Goal: Transaction & Acquisition: Subscribe to service/newsletter

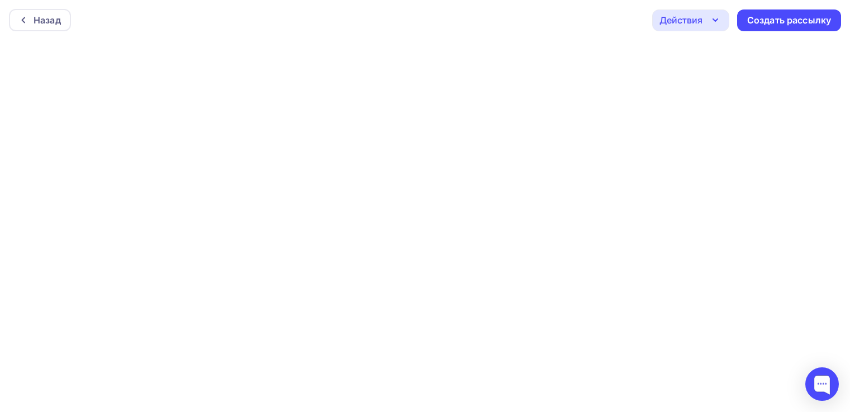
scroll to position [2, 0]
click at [31, 7] on div "Назад" at bounding box center [40, 18] width 62 height 22
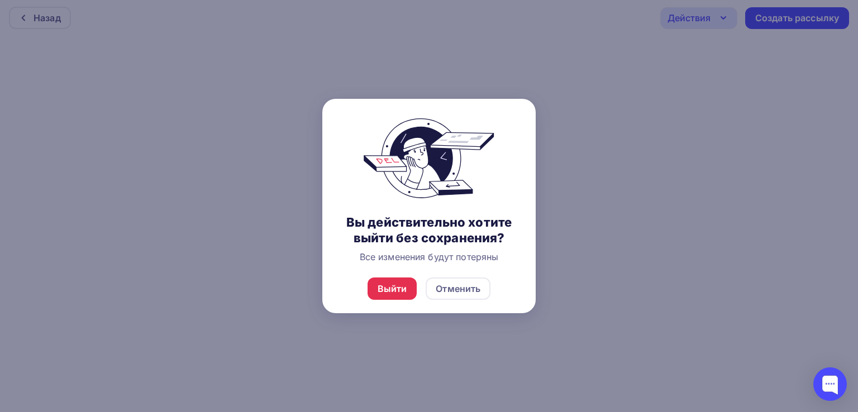
click at [557, 207] on div at bounding box center [429, 206] width 858 height 412
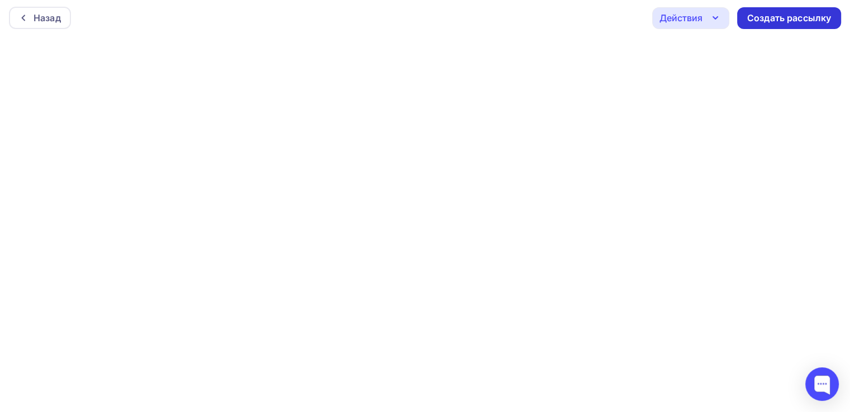
click at [767, 26] on div "Создать рассылку" at bounding box center [789, 18] width 104 height 22
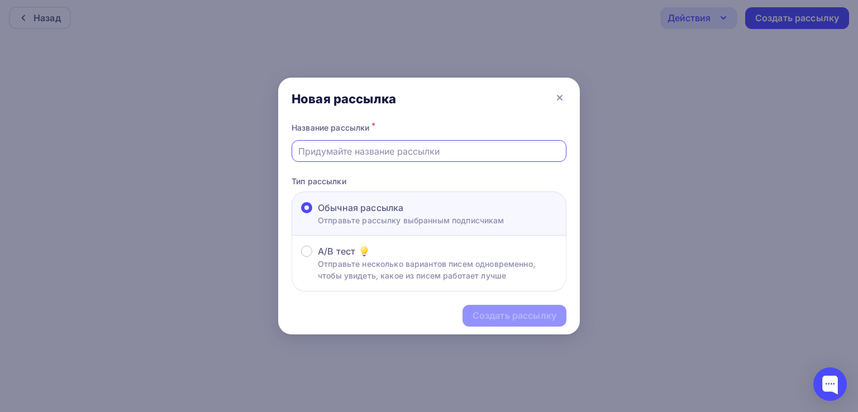
click at [410, 148] on input "text" at bounding box center [429, 151] width 262 height 13
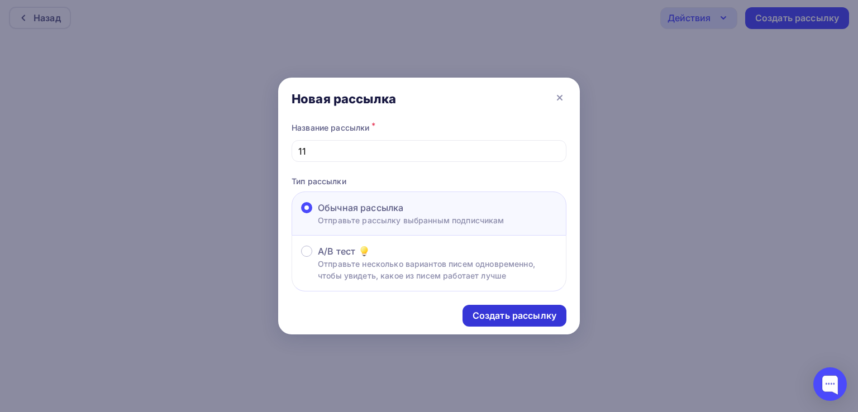
click at [487, 322] on div "Создать рассылку" at bounding box center [515, 316] width 104 height 22
click at [349, 146] on input "11" at bounding box center [429, 151] width 262 height 13
type input "11 пппппппп"
click at [489, 314] on div "Создать рассылку" at bounding box center [515, 316] width 84 height 13
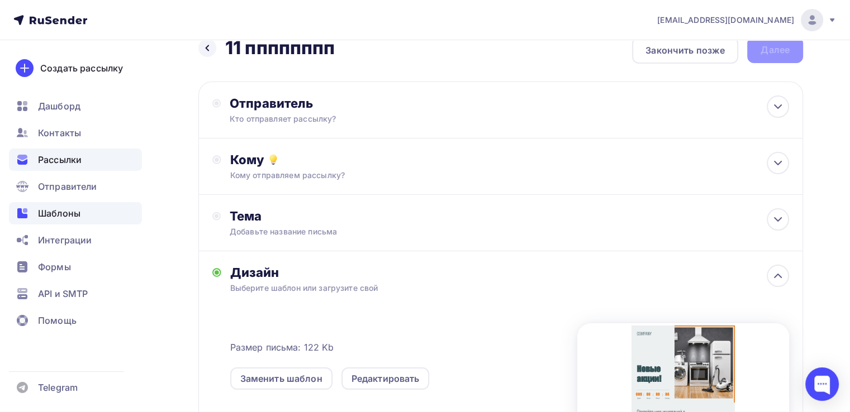
scroll to position [20, 0]
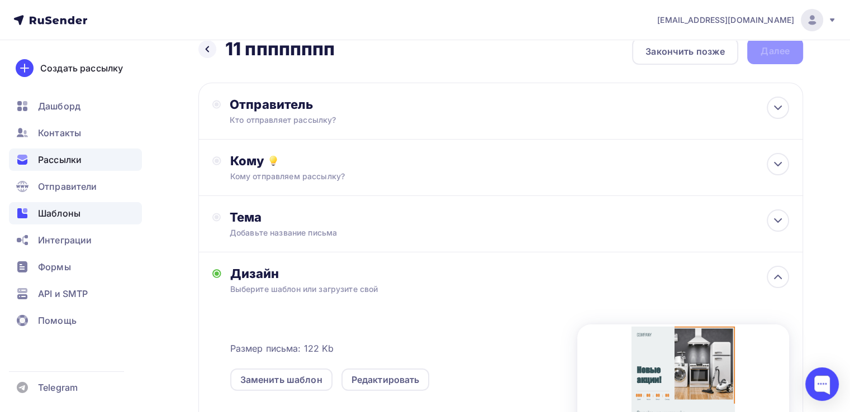
click at [64, 212] on span "Шаблоны" at bounding box center [59, 213] width 42 height 13
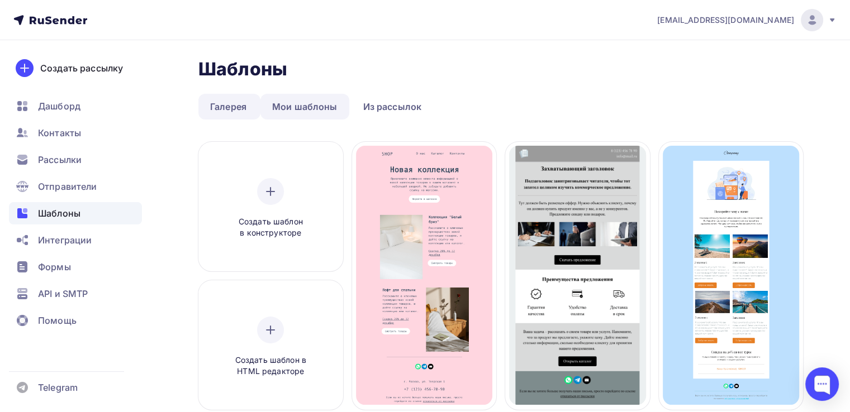
click at [302, 107] on link "Мои шаблоны" at bounding box center [304, 107] width 89 height 26
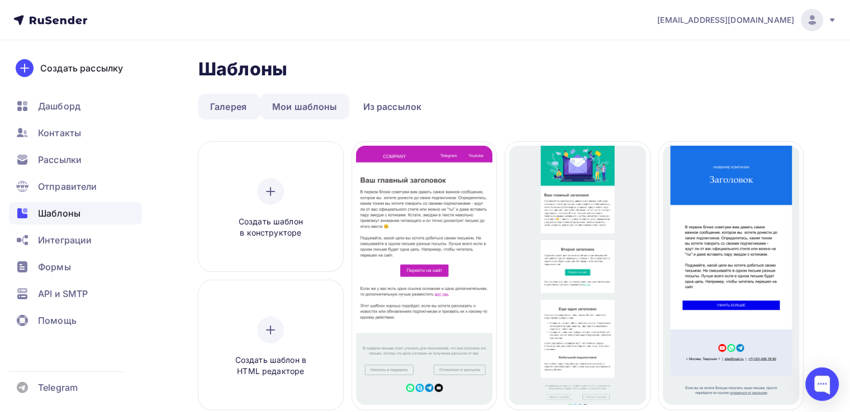
click at [284, 110] on link "Мои шаблоны" at bounding box center [304, 107] width 89 height 26
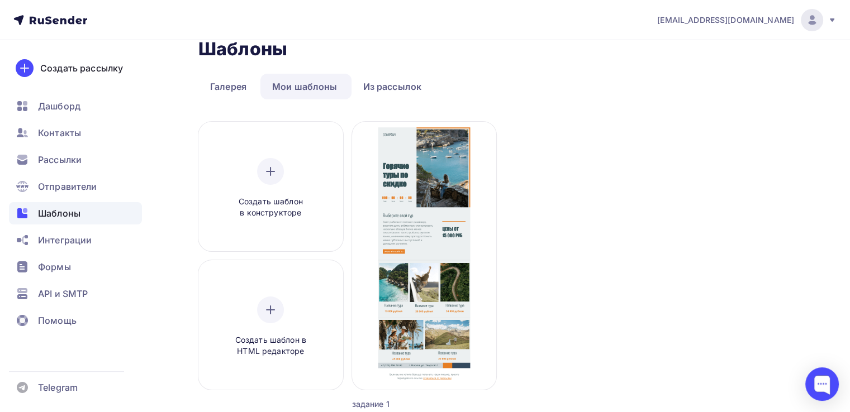
scroll to position [16, 0]
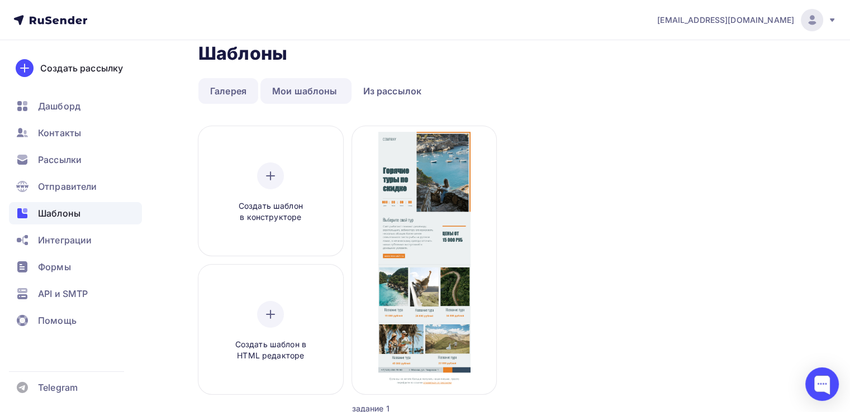
click at [221, 85] on link "Галерея" at bounding box center [228, 91] width 60 height 26
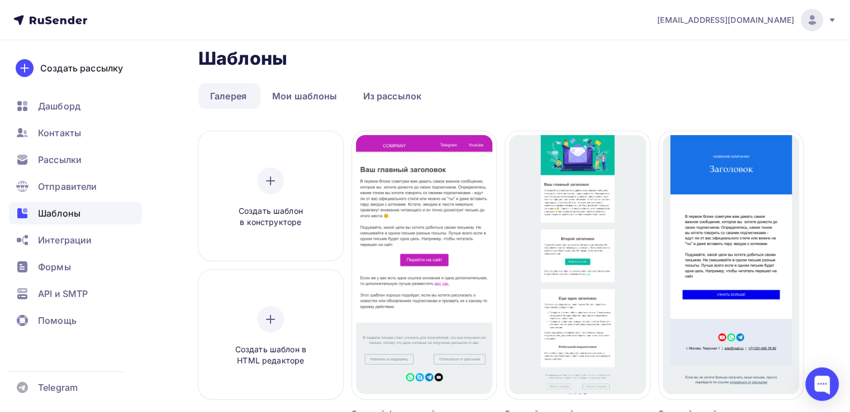
scroll to position [12, 0]
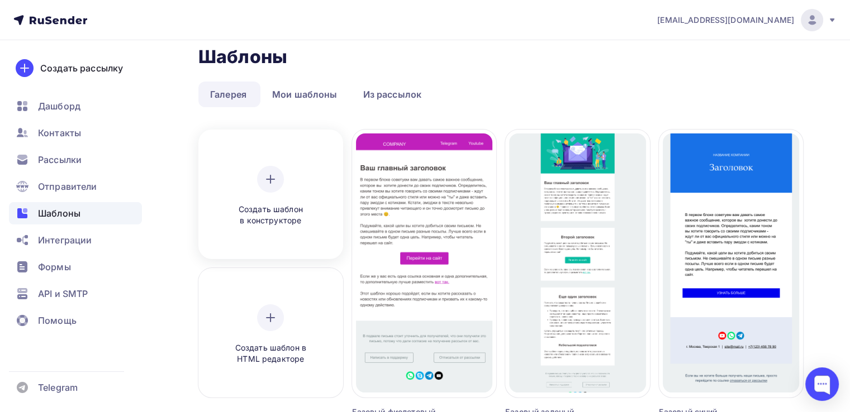
click at [284, 186] on div "Создать шаблон в конструкторе" at bounding box center [270, 196] width 106 height 61
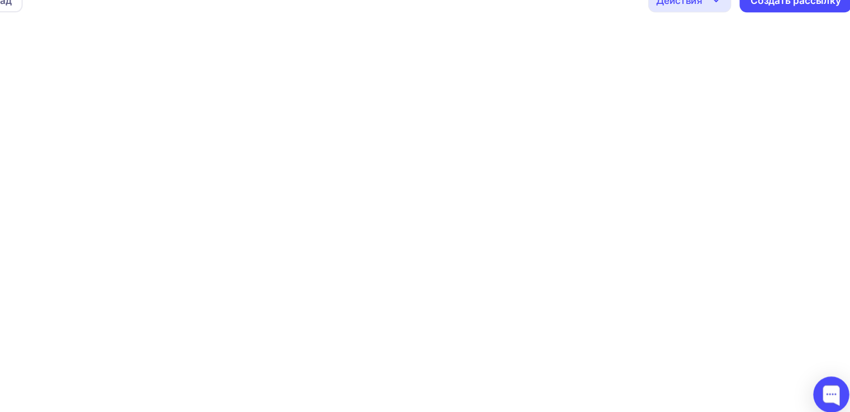
scroll to position [2, 0]
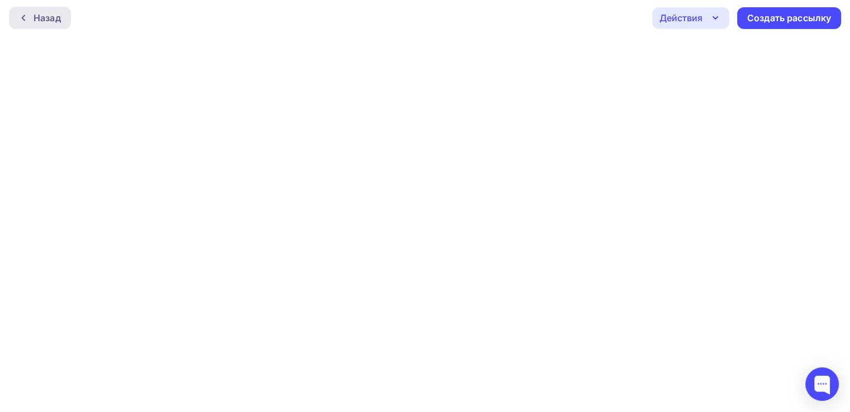
click at [47, 11] on div "Назад" at bounding box center [47, 17] width 27 height 13
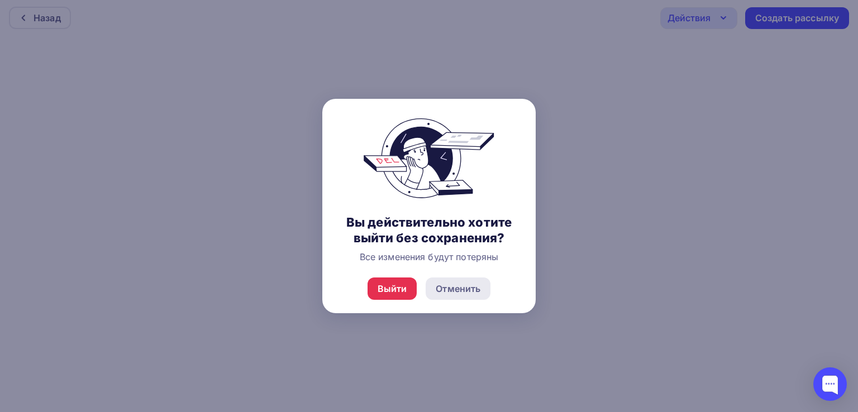
click at [463, 281] on div "Отменить" at bounding box center [458, 289] width 65 height 22
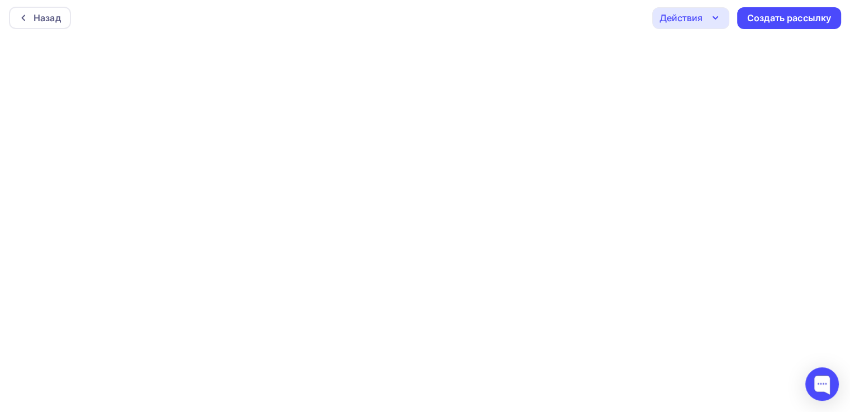
click at [471, 30] on div "Назад Действия Отправить тестовое письмо Предпросмотр Сохранить в Мои шаблоны В…" at bounding box center [425, 18] width 850 height 40
click at [518, 17] on div "Назад Действия Отправить тестовое письмо Предпросмотр Сохранить в Мои шаблоны В…" at bounding box center [425, 18] width 850 height 40
click at [711, 20] on icon "button" at bounding box center [715, 17] width 13 height 13
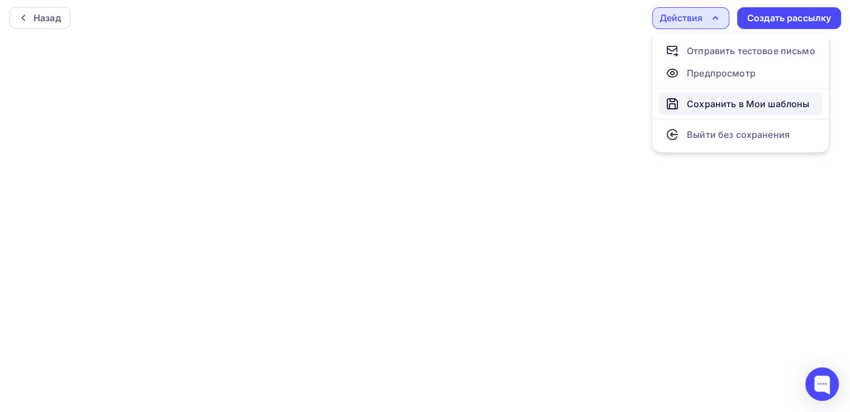
click at [736, 106] on div "Сохранить в Мои шаблоны" at bounding box center [748, 103] width 122 height 13
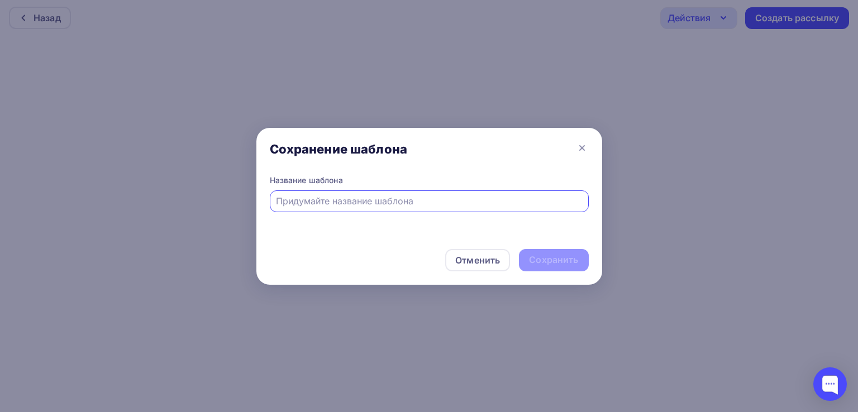
click at [382, 200] on input "text" at bounding box center [429, 200] width 306 height 13
type input "Обо мне"
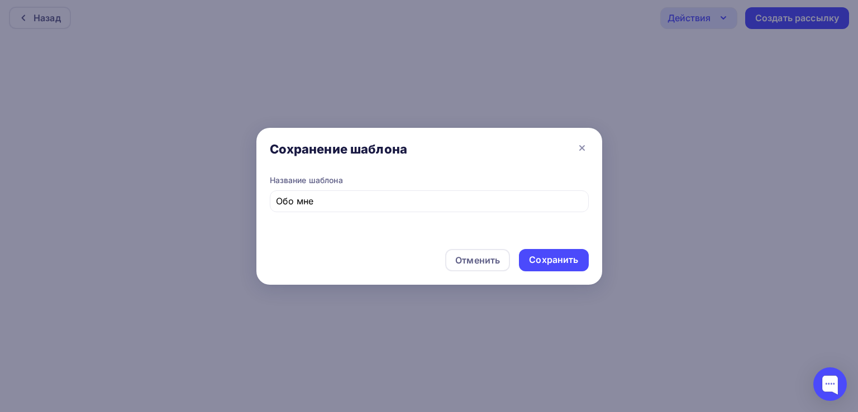
click at [539, 245] on div "Отменить Сохранить" at bounding box center [430, 262] width 346 height 45
click at [542, 264] on div "Сохранить" at bounding box center [553, 260] width 49 height 13
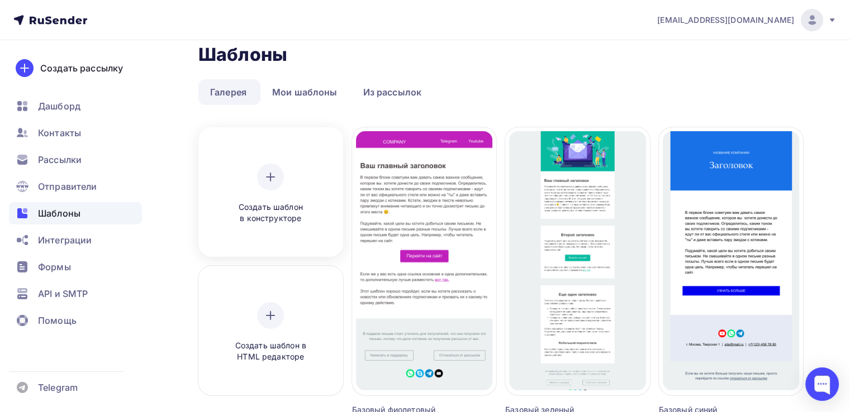
scroll to position [11, 0]
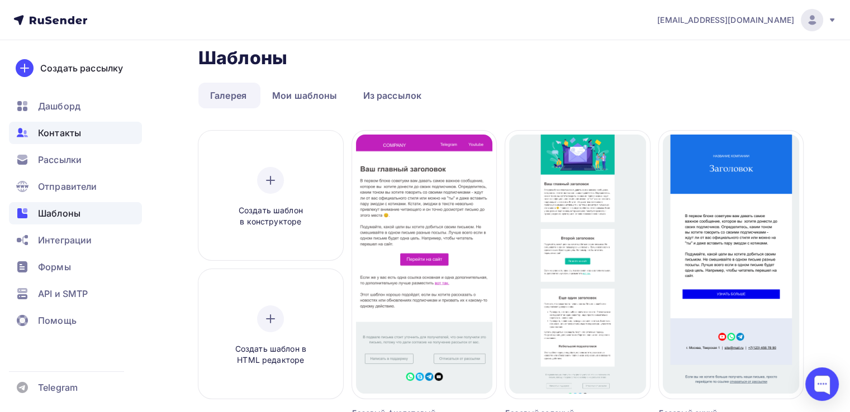
click at [46, 132] on span "Контакты" at bounding box center [59, 132] width 43 height 13
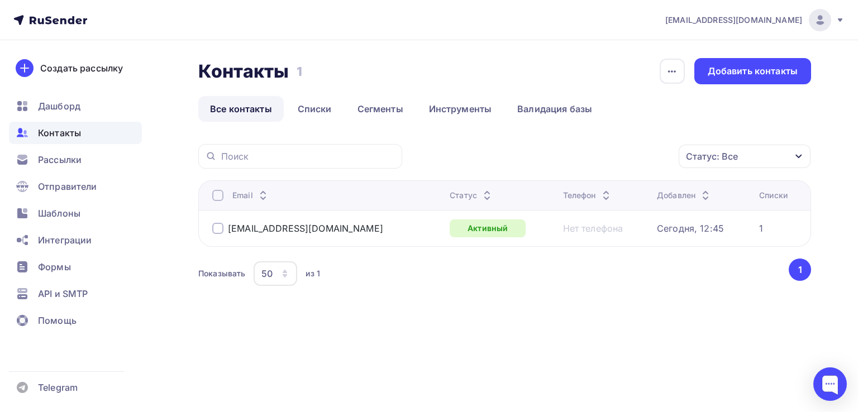
click at [698, 154] on div "Статус: Все" at bounding box center [712, 156] width 52 height 13
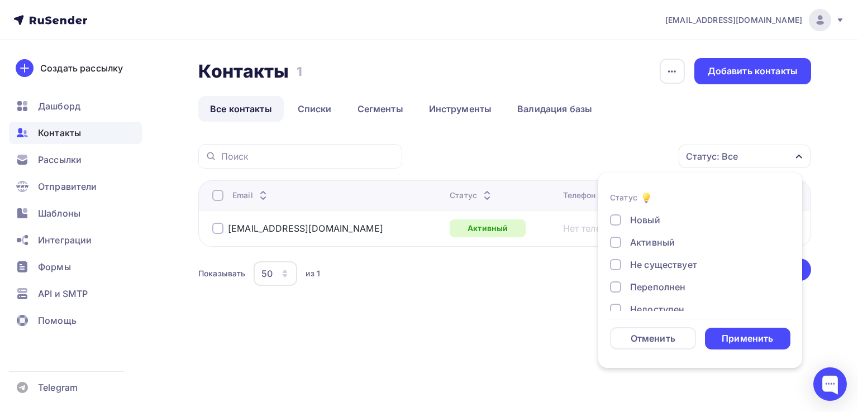
click at [613, 221] on div at bounding box center [615, 220] width 11 height 11
click at [736, 333] on div "Применить" at bounding box center [747, 339] width 51 height 13
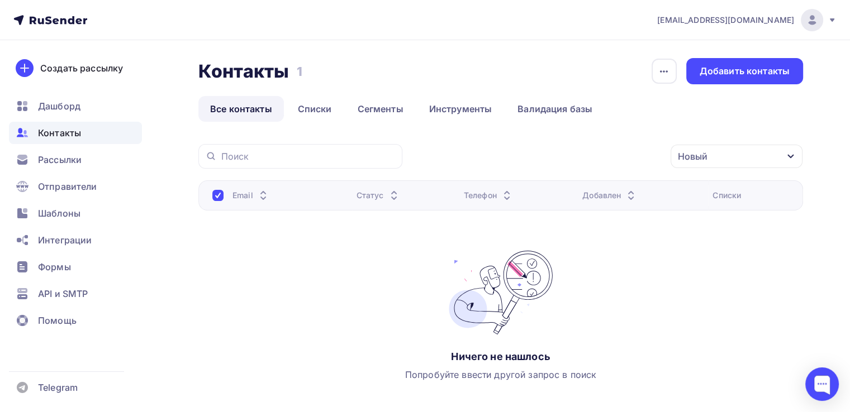
click at [532, 290] on img at bounding box center [501, 293] width 112 height 84
click at [720, 163] on div "Новый" at bounding box center [737, 156] width 132 height 23
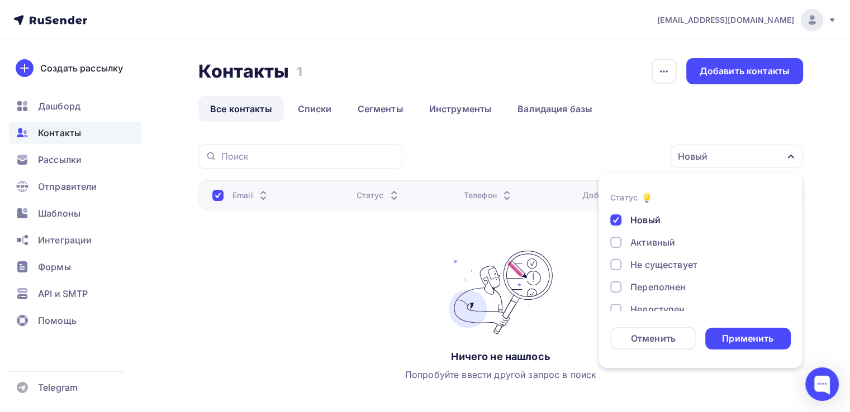
click at [615, 224] on div at bounding box center [615, 220] width 11 height 11
click at [733, 334] on div "Применить" at bounding box center [747, 339] width 51 height 13
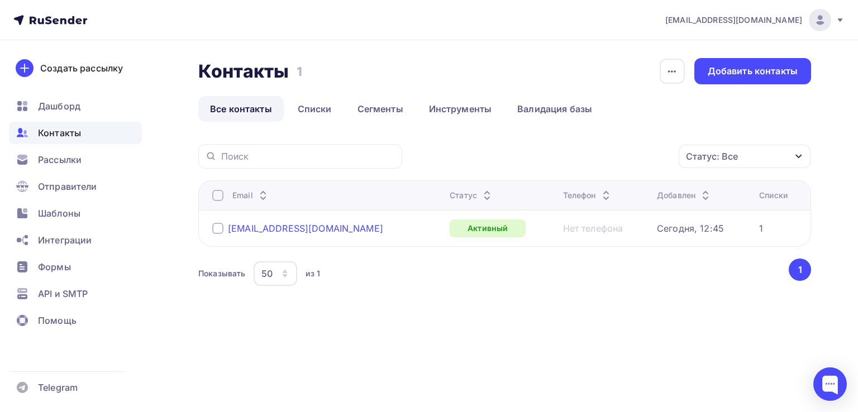
click at [275, 226] on div "[EMAIL_ADDRESS][DOMAIN_NAME]" at bounding box center [305, 228] width 155 height 11
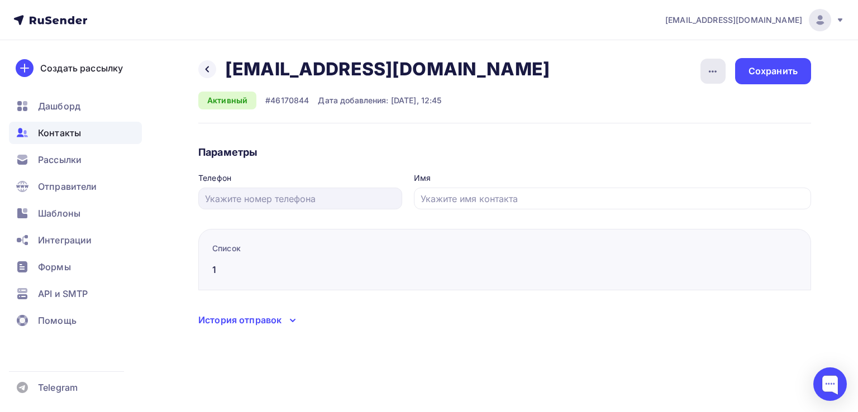
click at [724, 68] on div "button" at bounding box center [713, 71] width 25 height 25
click at [658, 110] on div "Удалить" at bounding box center [669, 105] width 107 height 13
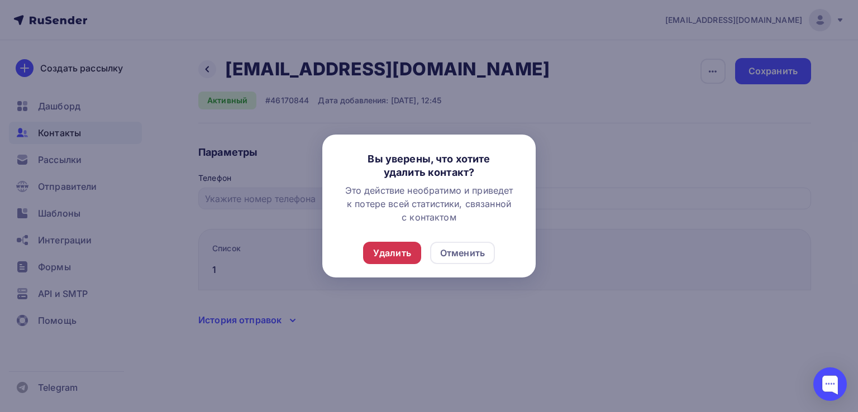
click at [391, 258] on div "Удалить" at bounding box center [392, 252] width 38 height 13
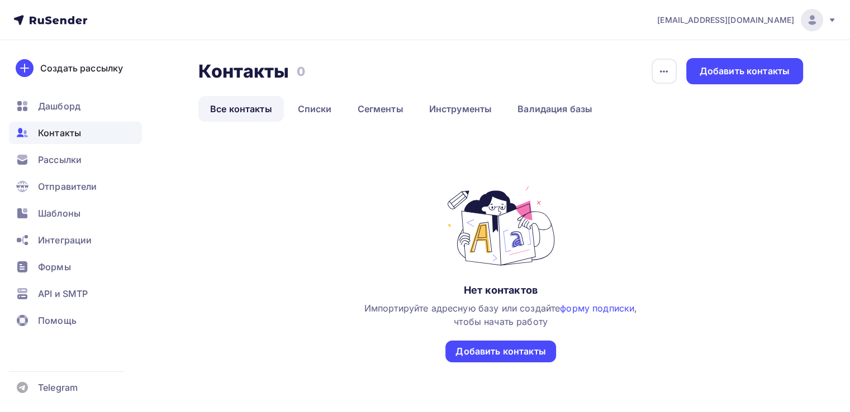
scroll to position [2, 0]
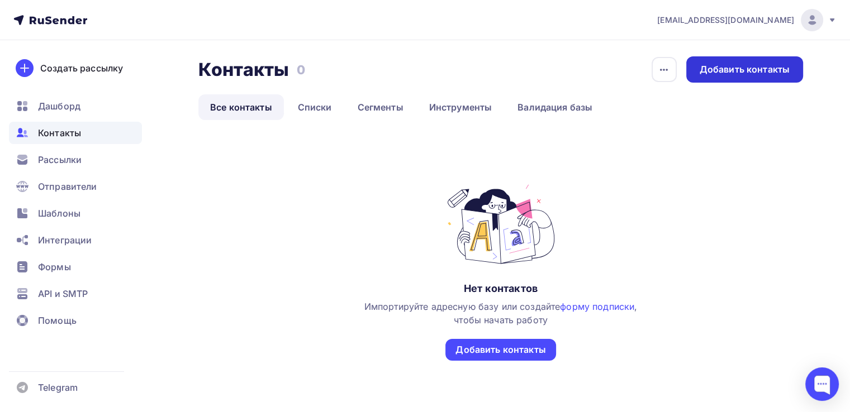
click at [719, 65] on div "Добавить контакты" at bounding box center [745, 69] width 90 height 13
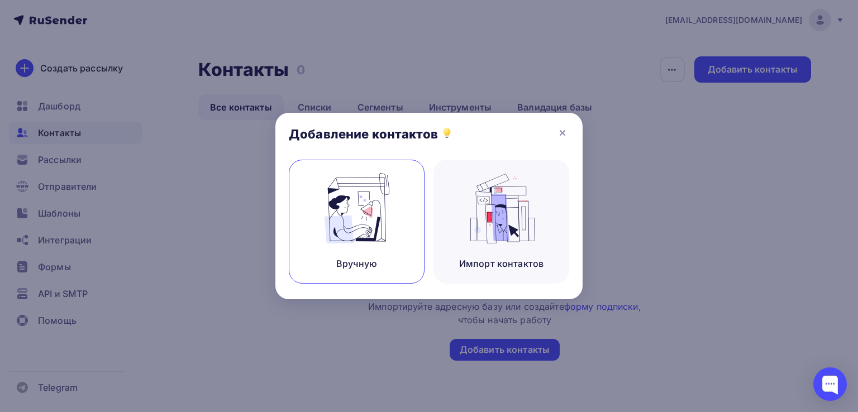
click at [351, 224] on img at bounding box center [357, 208] width 75 height 70
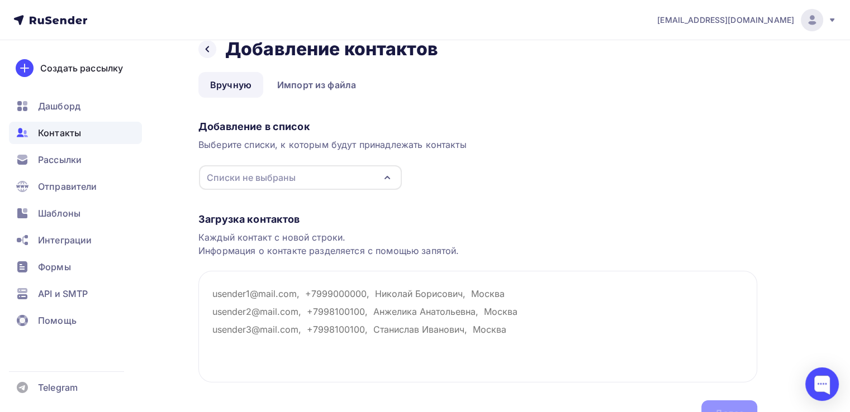
scroll to position [20, 0]
click at [255, 178] on div "Списки не выбраны" at bounding box center [251, 178] width 89 height 13
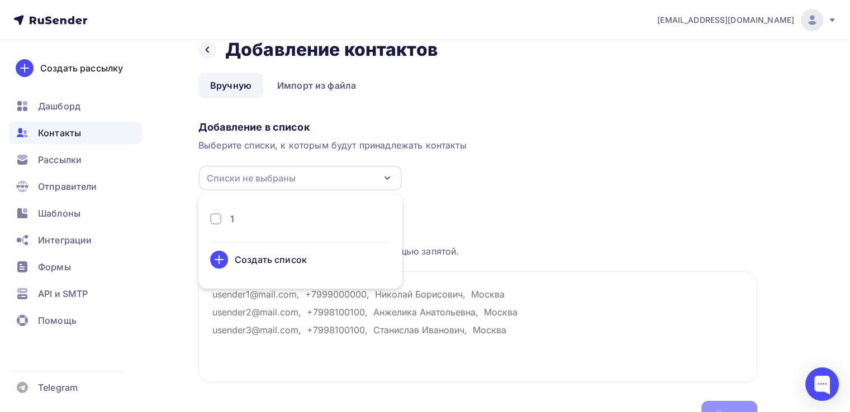
click at [224, 264] on icon at bounding box center [218, 259] width 13 height 13
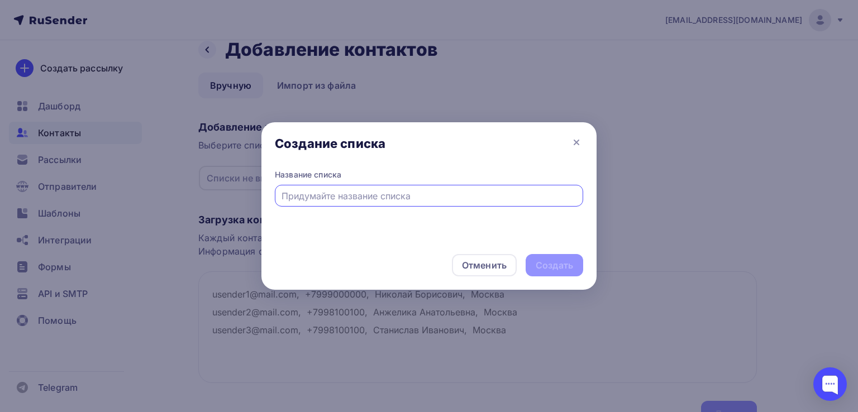
click at [433, 191] on input "text" at bounding box center [430, 195] width 296 height 13
type input "новый список"
click at [548, 262] on div "Создать" at bounding box center [554, 265] width 37 height 13
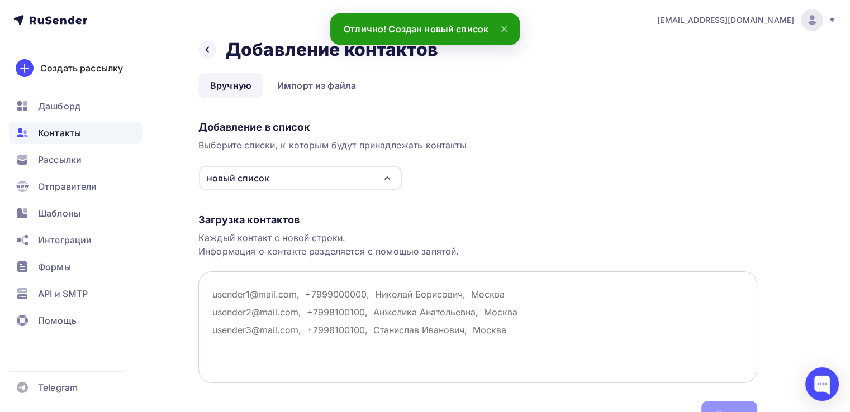
scroll to position [42, 0]
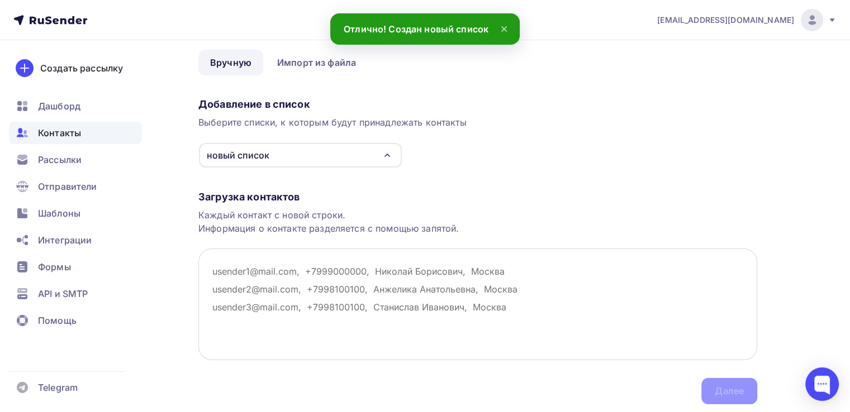
click at [237, 267] on textarea at bounding box center [477, 305] width 559 height 112
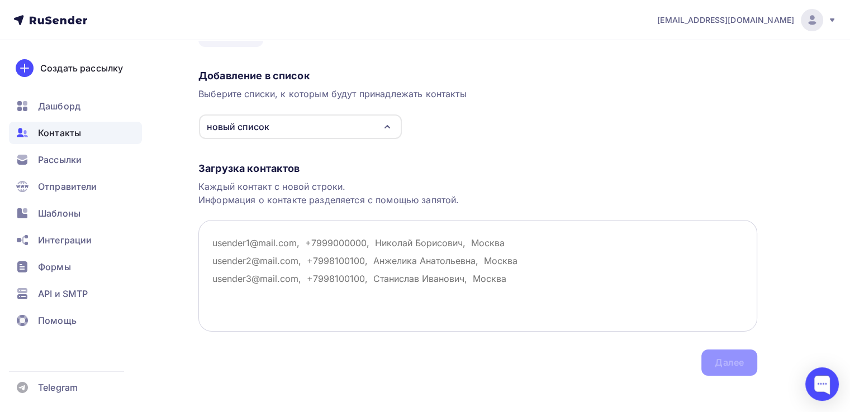
scroll to position [73, 0]
click at [273, 260] on textarea at bounding box center [477, 274] width 559 height 112
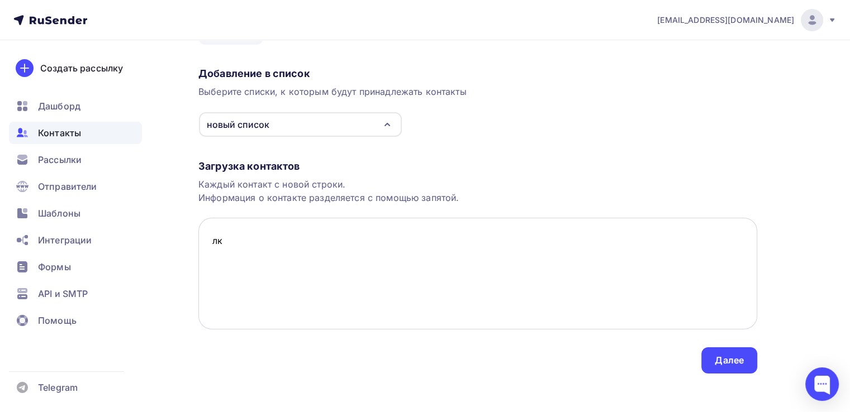
type textarea "л"
click at [233, 243] on textarea "krist/[EMAIL_ADDRESS][DOMAIN_NAME]" at bounding box center [477, 274] width 559 height 112
type textarea "[EMAIL_ADDRESS][DOMAIN_NAME]"
click at [742, 364] on div "Далее" at bounding box center [729, 360] width 29 height 13
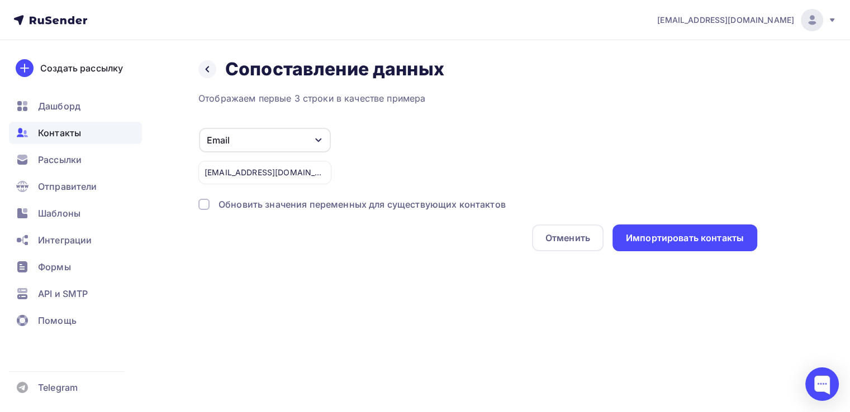
scroll to position [0, 0]
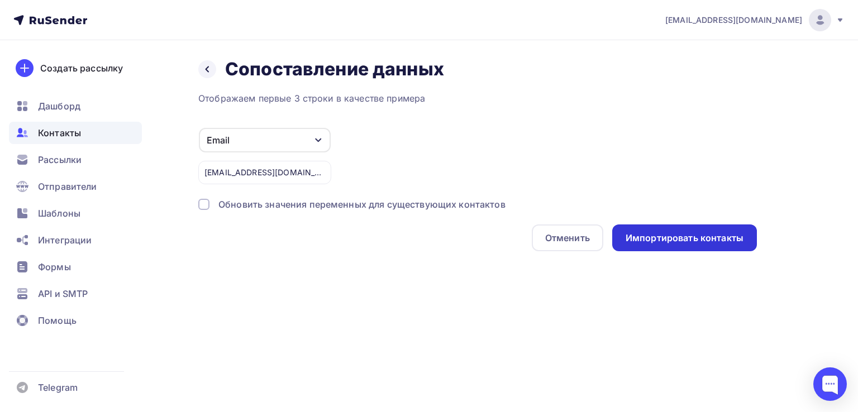
click at [670, 235] on div "Импортировать контакты" at bounding box center [685, 238] width 118 height 13
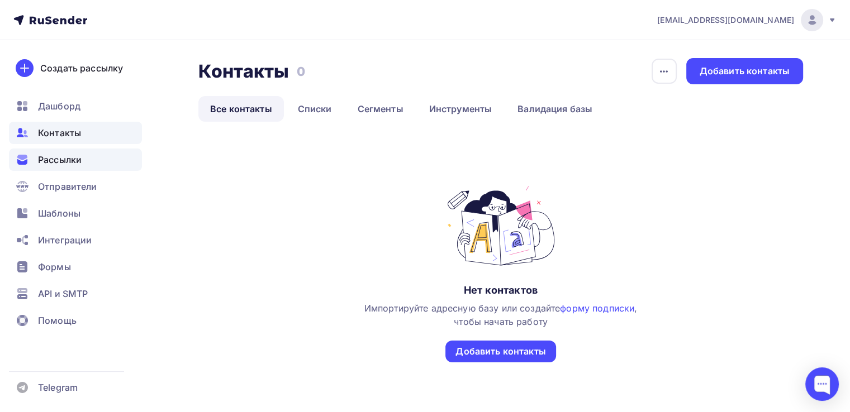
click at [46, 166] on span "Рассылки" at bounding box center [60, 159] width 44 height 13
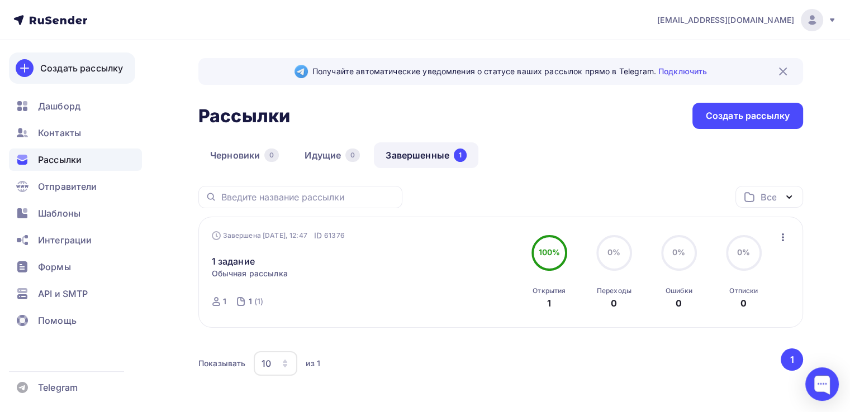
click at [86, 70] on div "Создать рассылку" at bounding box center [81, 67] width 83 height 13
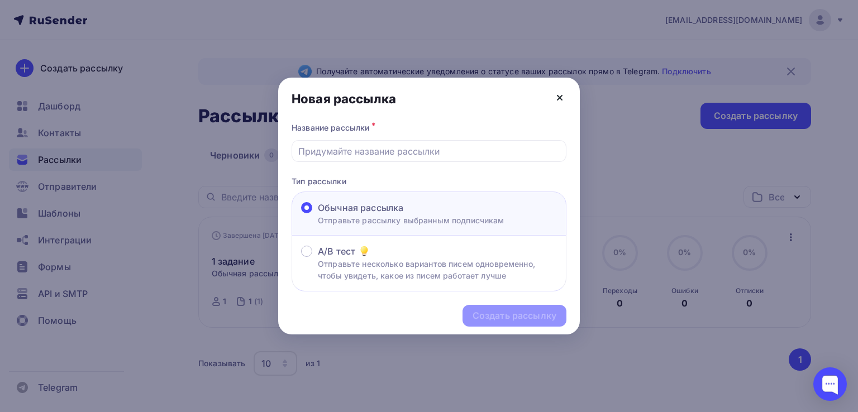
click at [559, 93] on icon at bounding box center [559, 97] width 13 height 13
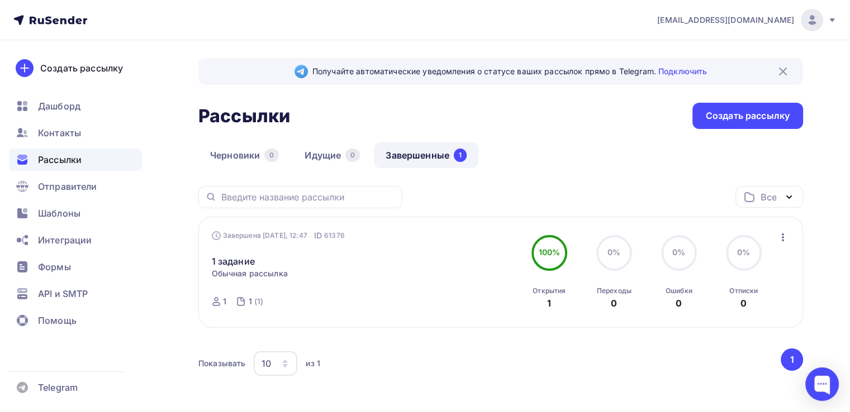
click at [168, 117] on div "Получайте автоматические уведомления о статусе ваших рассылок прямо в Telegram.…" at bounding box center [425, 251] width 850 height 423
click at [86, 69] on div "Создать рассылку" at bounding box center [81, 67] width 83 height 13
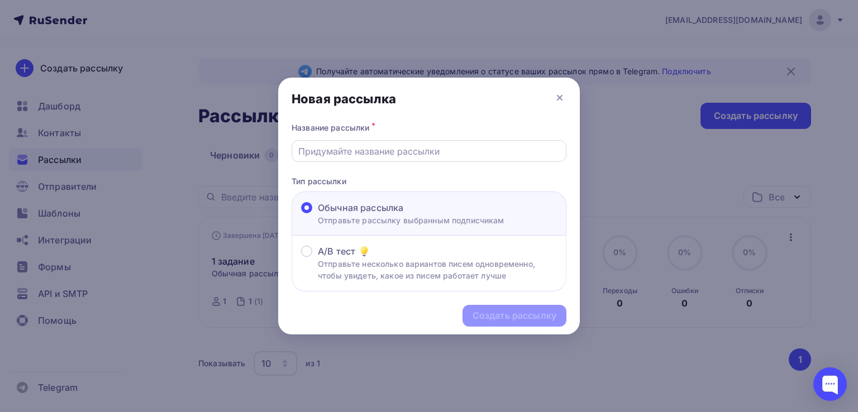
click at [316, 157] on input "text" at bounding box center [429, 151] width 262 height 13
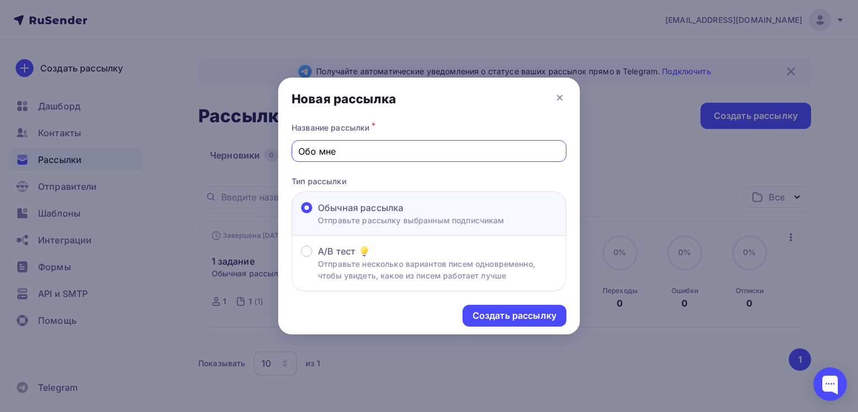
type input "Обо мне"
click at [443, 114] on div "Новая рассылка" at bounding box center [429, 99] width 302 height 42
click at [495, 314] on div "Создать рассылку" at bounding box center [515, 316] width 84 height 13
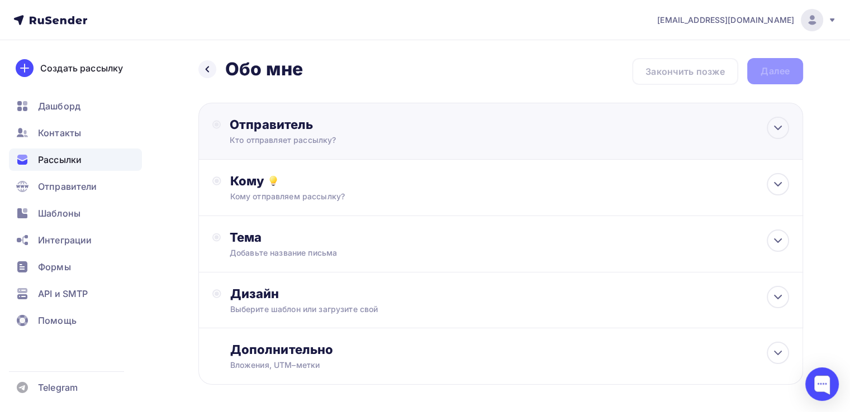
click at [272, 131] on div "Отправитель" at bounding box center [351, 125] width 242 height 16
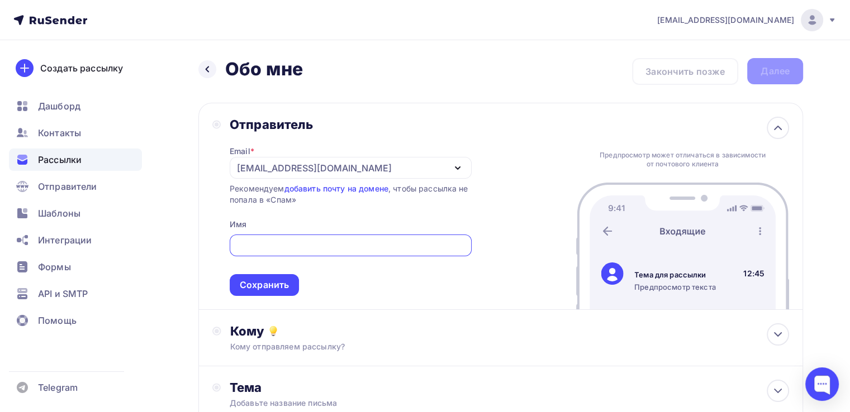
click at [328, 172] on div "[EMAIL_ADDRESS][DOMAIN_NAME]" at bounding box center [314, 168] width 155 height 13
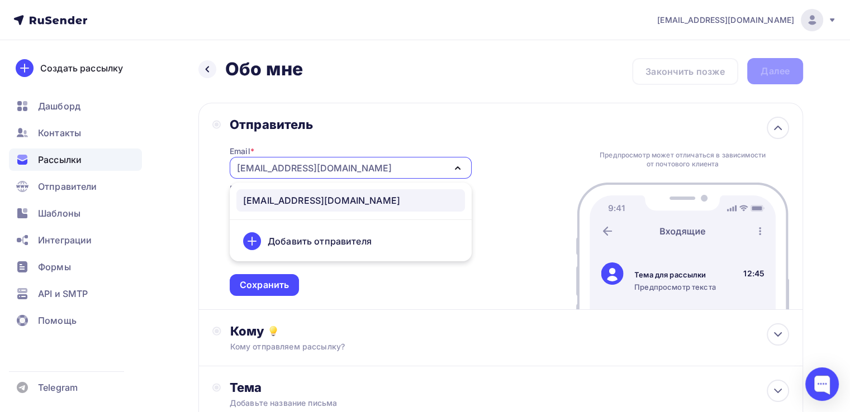
click at [368, 132] on div "Email * [EMAIL_ADDRESS][DOMAIN_NAME] [EMAIL_ADDRESS][DOMAIN_NAME] Добавить отпр…" at bounding box center [351, 214] width 242 height 164
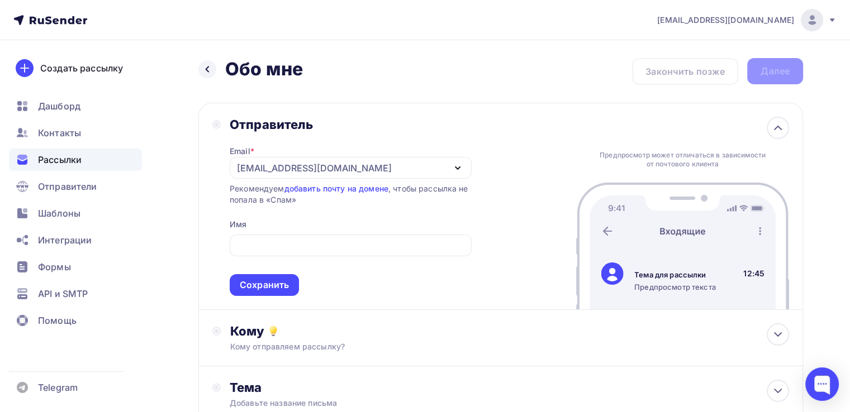
click at [291, 257] on span "Сохранить" at bounding box center [351, 263] width 242 height 66
click at [287, 253] on div at bounding box center [351, 246] width 242 height 22
click at [250, 251] on input "text" at bounding box center [350, 245] width 229 height 13
type input "Команда Galaxy"
click at [170, 249] on div "Назад Обо мне Обо мне Закончить позже Далее Отправитель Email * [EMAIL_ADDRESS]…" at bounding box center [425, 323] width 850 height 567
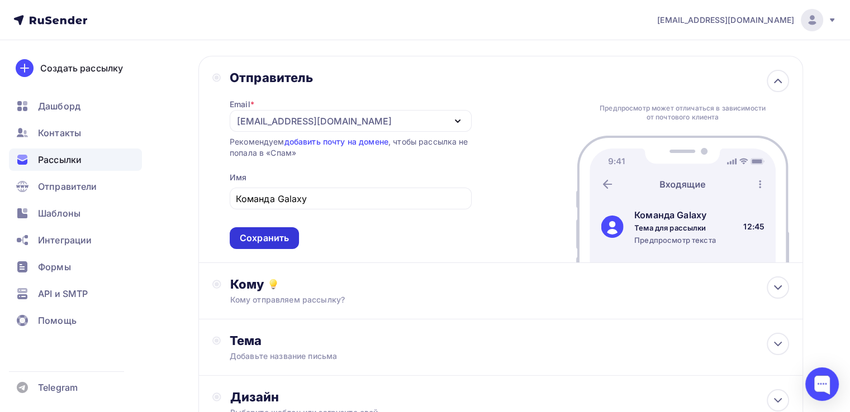
click at [270, 236] on div "Сохранить" at bounding box center [264, 238] width 49 height 13
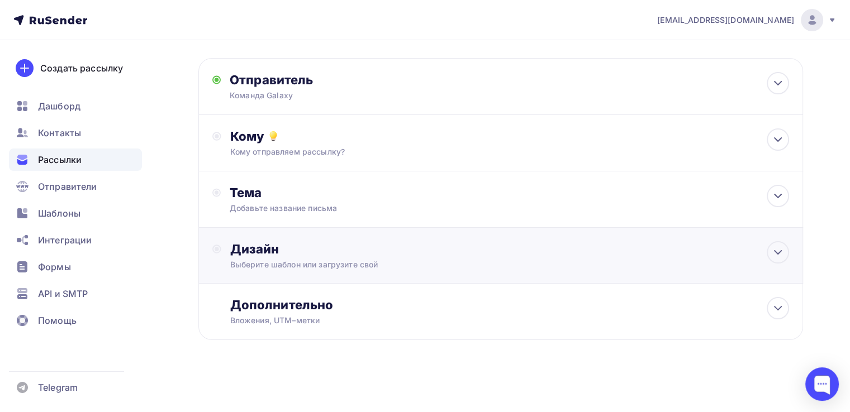
scroll to position [44, 0]
click at [298, 161] on div "Кому Кому отправляем рассылку? Списки получателей Выберите список Все списки id…" at bounding box center [500, 144] width 605 height 56
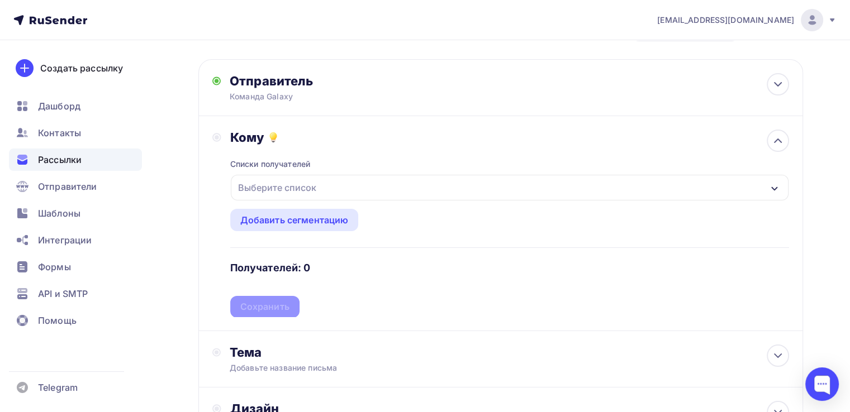
scroll to position [47, 0]
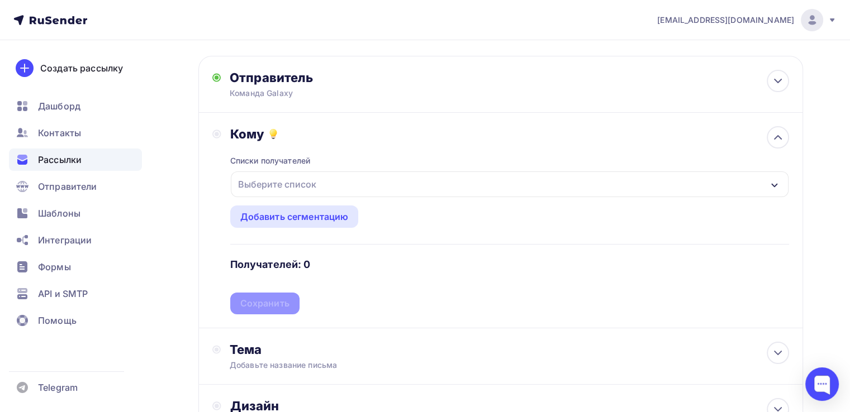
click at [263, 182] on div "Выберите список" at bounding box center [277, 184] width 87 height 20
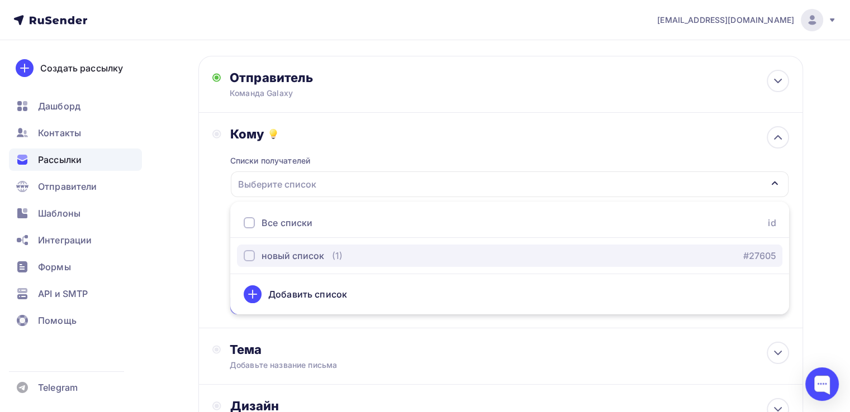
click at [250, 254] on div "button" at bounding box center [249, 255] width 11 height 11
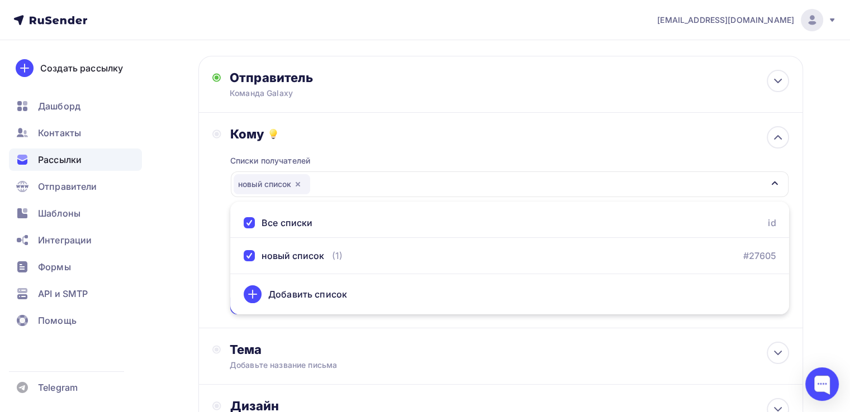
click at [183, 224] on div "Назад Обо мне Обо мне Закончить позже Далее Отправитель Команда Galaxy Email * …" at bounding box center [425, 281] width 850 height 576
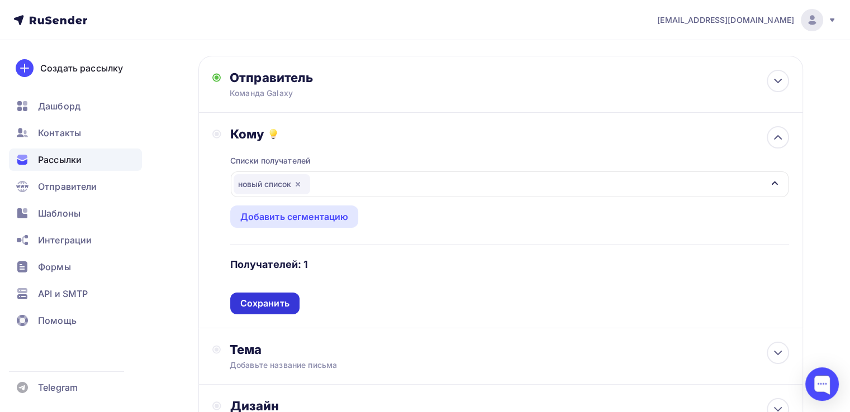
click at [279, 306] on div "Сохранить" at bounding box center [264, 303] width 49 height 13
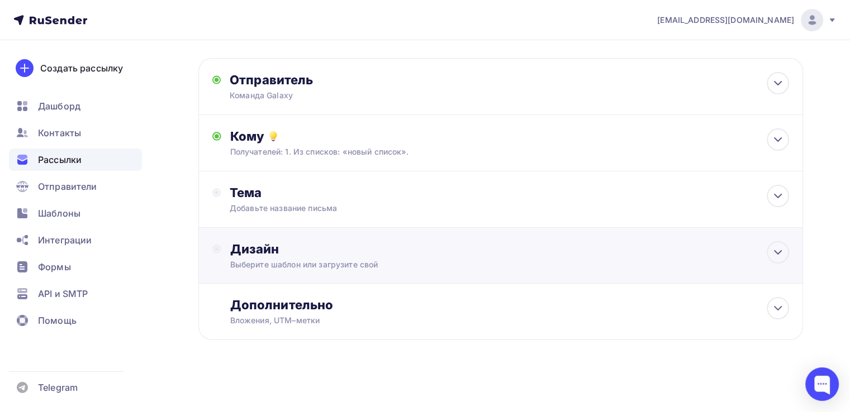
scroll to position [44, 0]
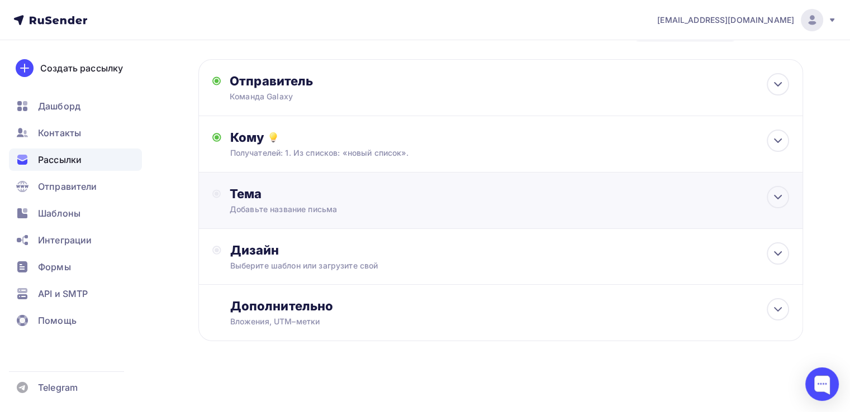
click at [260, 179] on div "Тема Добавьте название письма Тема * Рекомендуем использовать не более 150 симв…" at bounding box center [500, 201] width 605 height 56
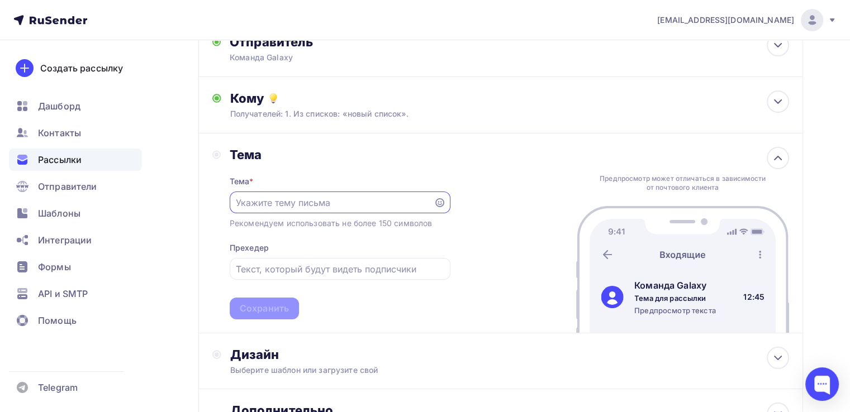
scroll to position [87, 0]
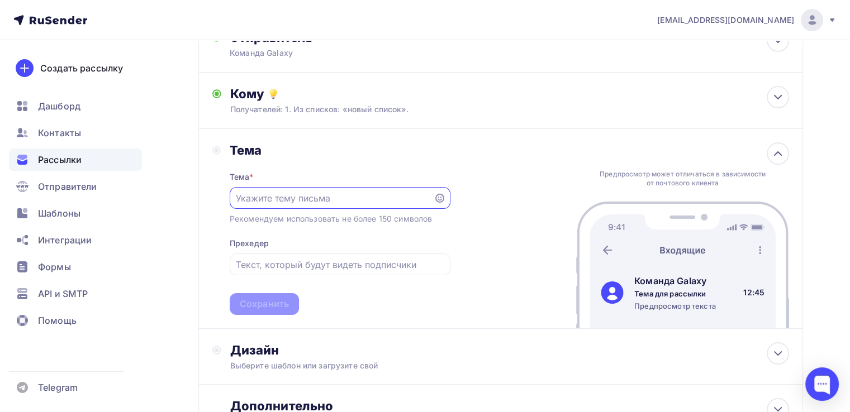
click at [244, 194] on input "text" at bounding box center [331, 198] width 191 height 13
click at [290, 200] on input "text" at bounding box center [331, 198] width 191 height 13
paste input "Превращаю ваши идеи в крутой визуал"
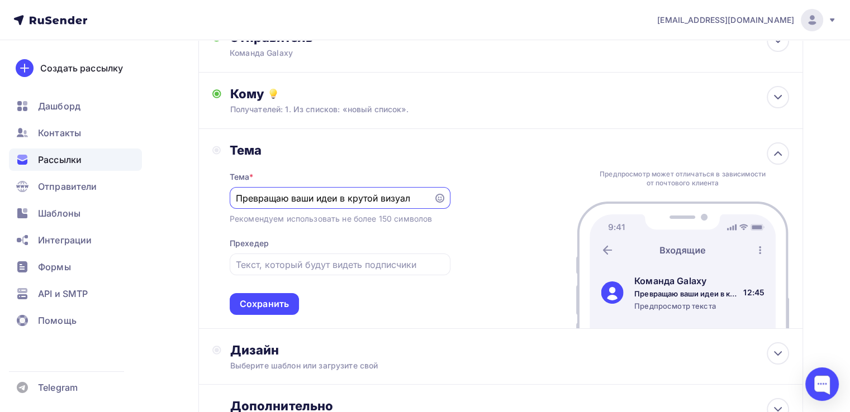
type input "Превращаю ваши идеи в крутой визуал"
click at [273, 264] on input "text" at bounding box center [340, 264] width 208 height 13
paste input "скидка 20% на первый заказ. Успейте!"
click at [240, 267] on input "скидка 20% на первый заказ. Успейте!" at bounding box center [340, 264] width 208 height 13
click at [278, 263] on input "Скидка 20% на первый заказ. Успейте!" at bounding box center [340, 264] width 208 height 13
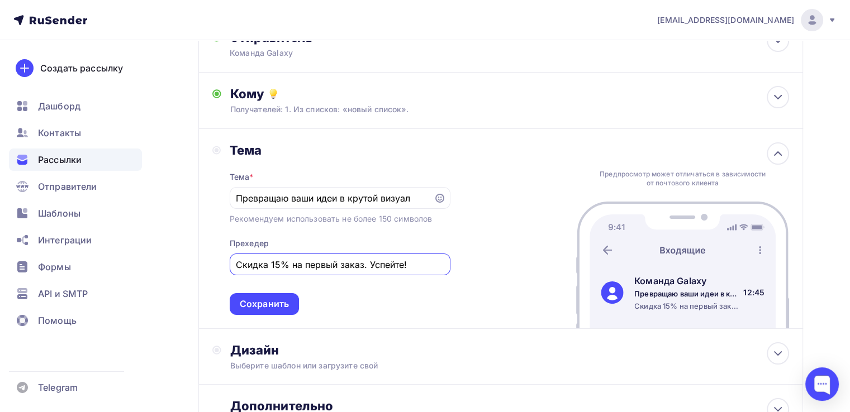
type input "Скидка 15% на первый заказ. Успейте!"
click at [151, 264] on div "Назад Обо мне Обо мне Закончить позже Далее Отправитель Команда Galaxy Email * …" at bounding box center [425, 233] width 850 height 561
click at [258, 306] on div "Сохранить" at bounding box center [264, 304] width 49 height 13
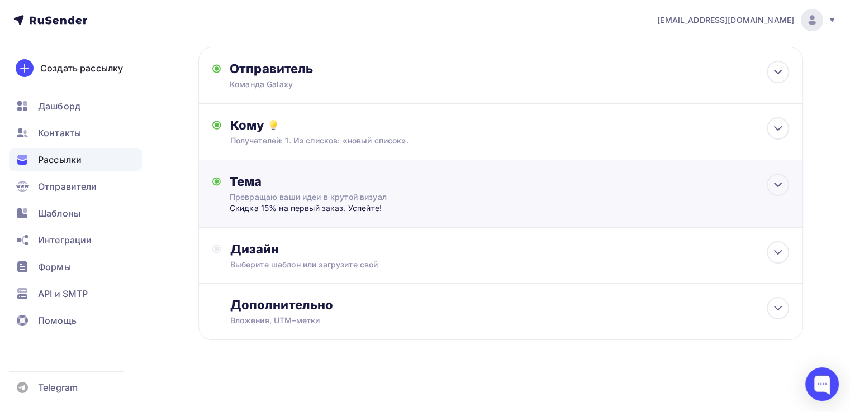
scroll to position [55, 0]
click at [302, 260] on div "Выберите шаблон или загрузите свой" at bounding box center [481, 265] width 503 height 11
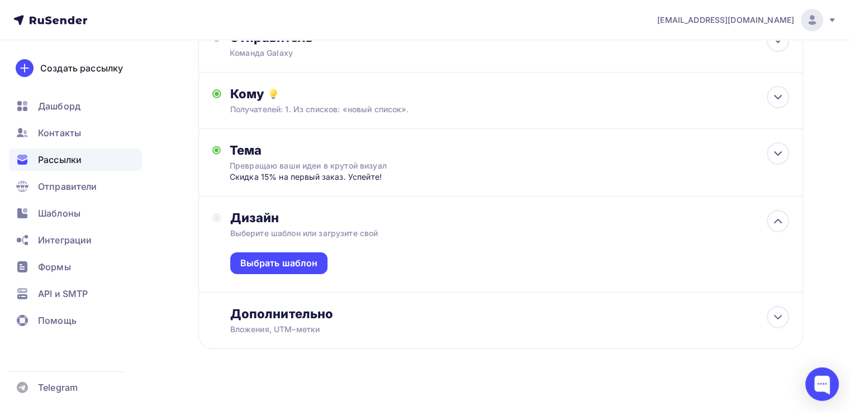
scroll to position [91, 0]
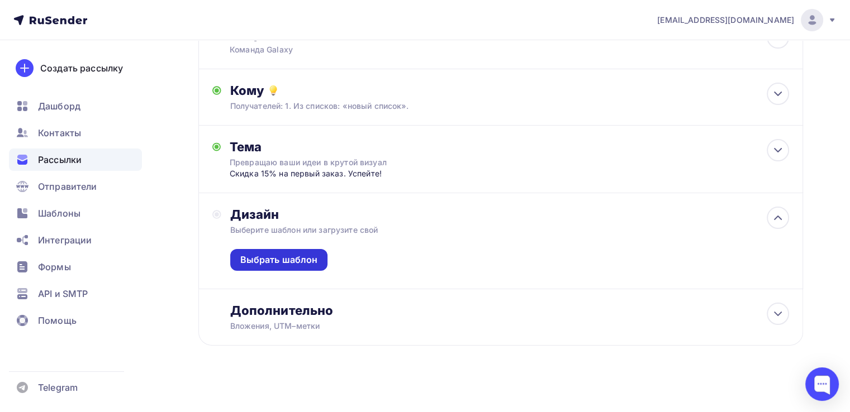
click at [279, 256] on div "Выбрать шаблон" at bounding box center [279, 260] width 78 height 13
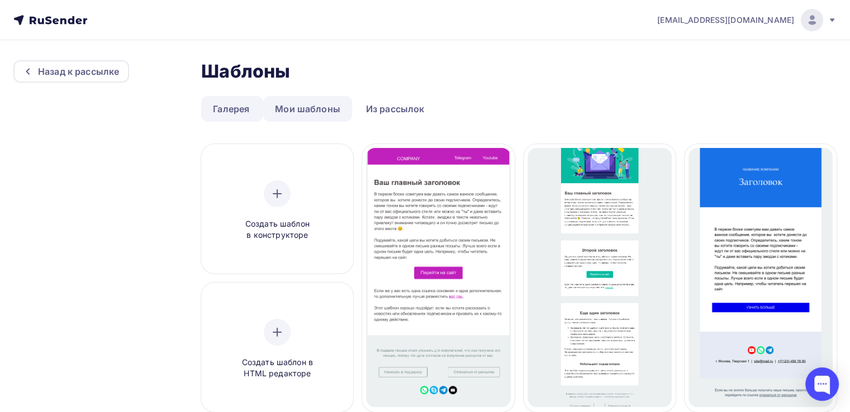
click at [306, 110] on link "Мои шаблоны" at bounding box center [307, 109] width 89 height 26
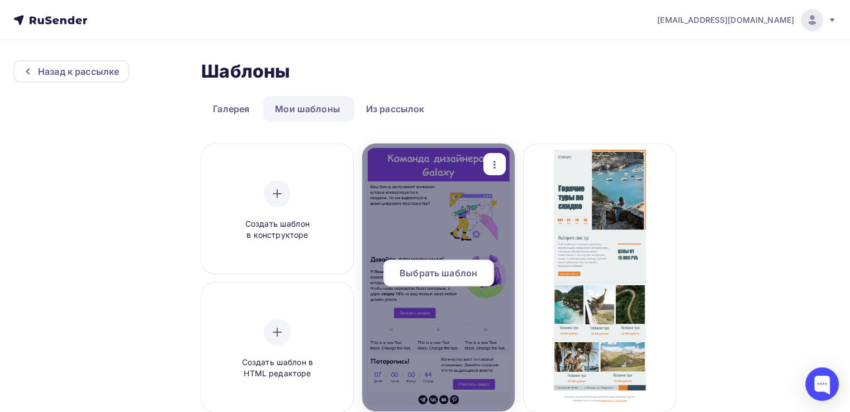
click at [431, 202] on div at bounding box center [438, 278] width 152 height 268
click at [425, 276] on span "Выбрать шаблон" at bounding box center [439, 273] width 78 height 13
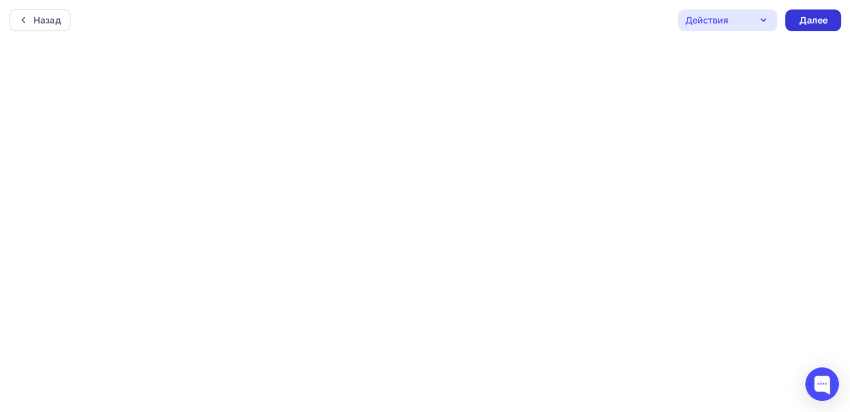
click at [810, 18] on div "Далее" at bounding box center [813, 20] width 29 height 13
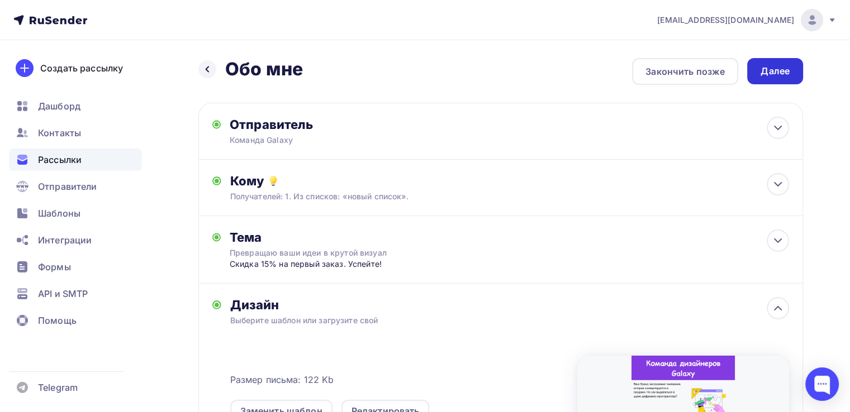
click at [774, 63] on div "Далее" at bounding box center [775, 71] width 56 height 26
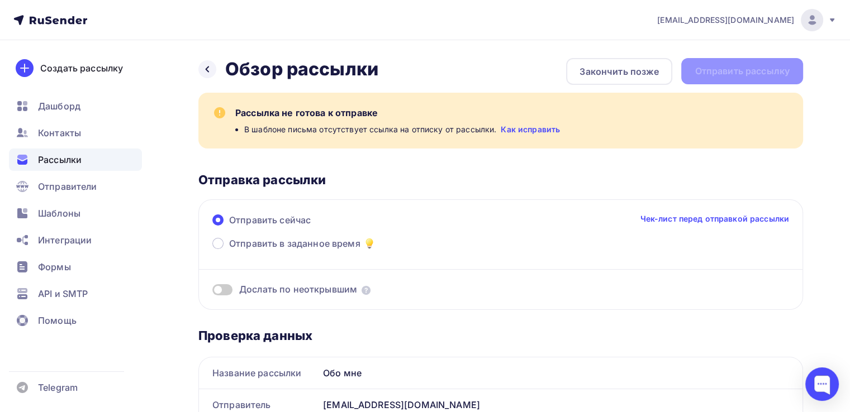
click at [515, 129] on link "Как исправить" at bounding box center [530, 129] width 59 height 11
click at [205, 67] on icon at bounding box center [207, 69] width 9 height 9
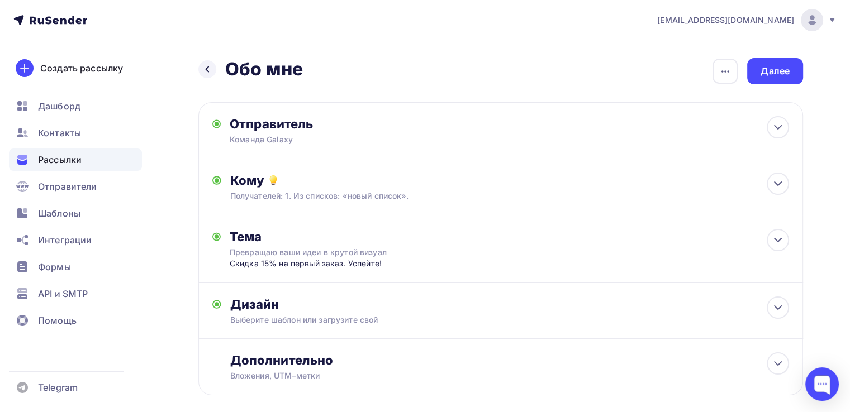
scroll to position [55, 0]
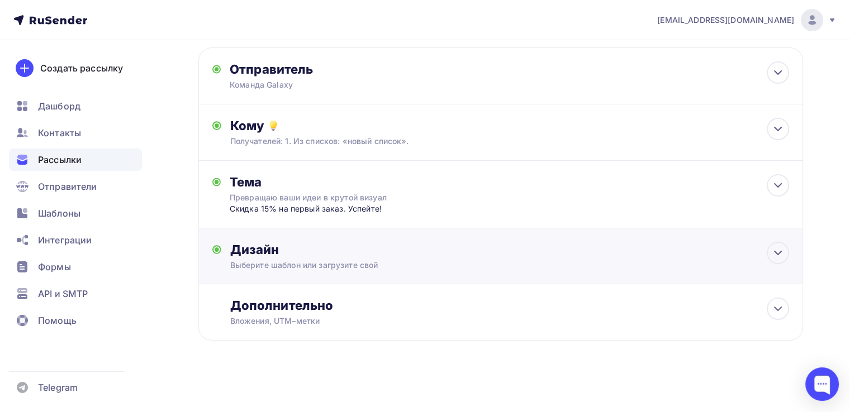
click at [306, 267] on div "Выберите шаблон или загрузите свой" at bounding box center [481, 265] width 503 height 11
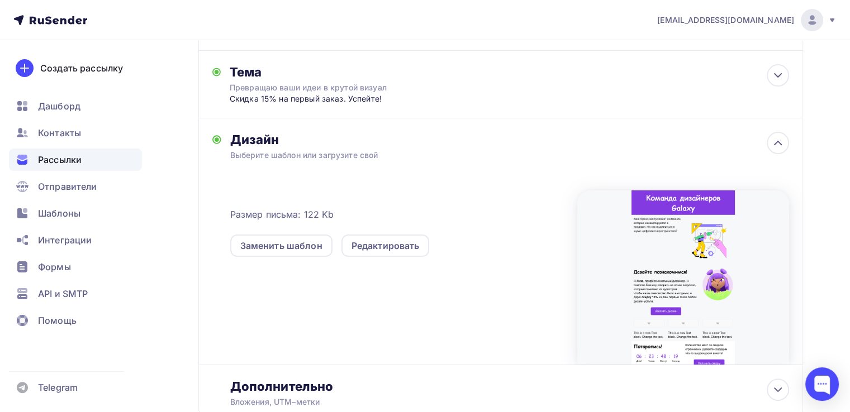
scroll to position [191, 0]
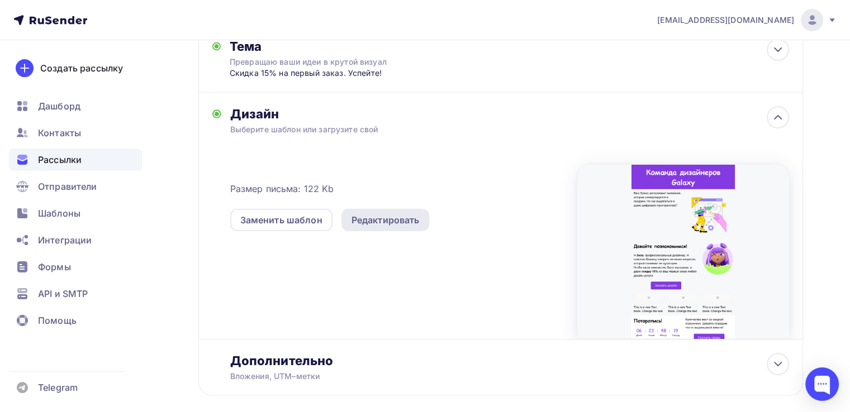
click at [380, 222] on div "Редактировать" at bounding box center [386, 219] width 68 height 13
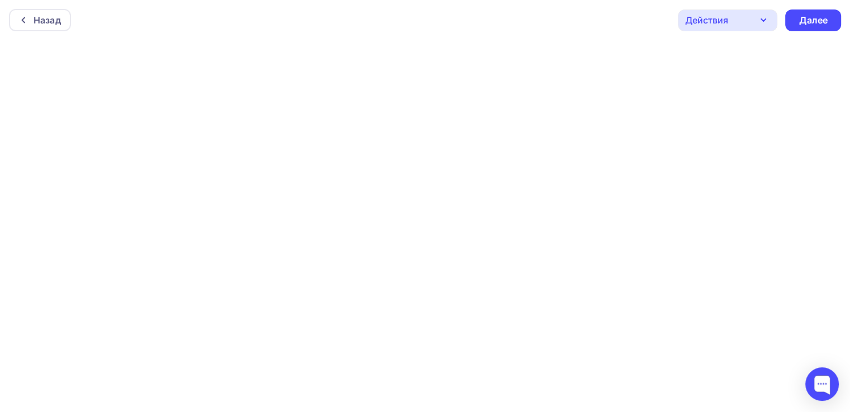
scroll to position [2, 0]
click at [829, 16] on div "Далее" at bounding box center [813, 18] width 56 height 22
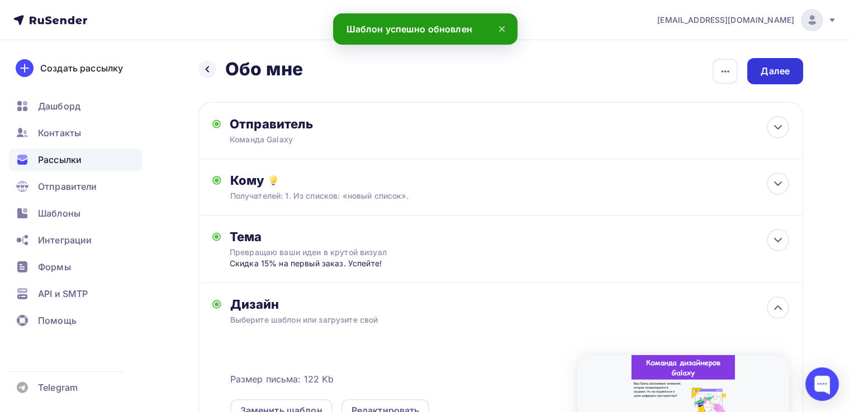
click at [778, 62] on div "Далее" at bounding box center [775, 71] width 56 height 26
